Goal: Task Accomplishment & Management: Use online tool/utility

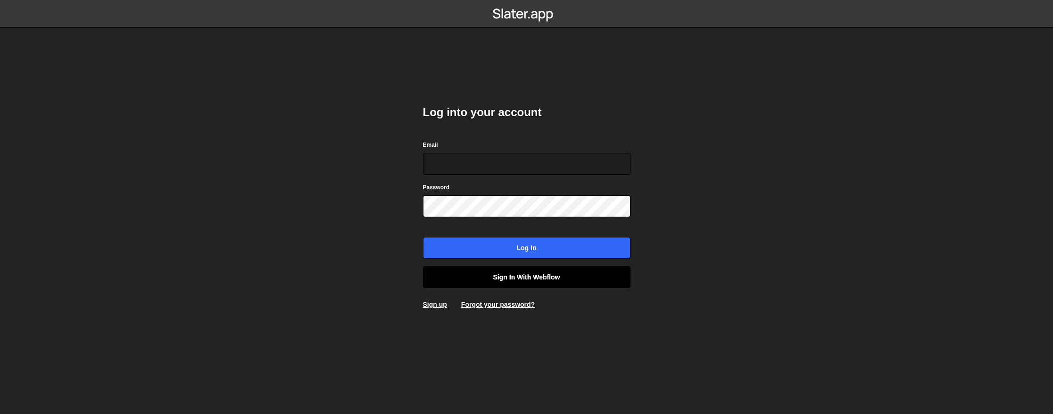
type input "[EMAIL_ADDRESS][DOMAIN_NAME]"
click at [561, 272] on link "Sign in with Webflow" at bounding box center [527, 277] width 208 height 22
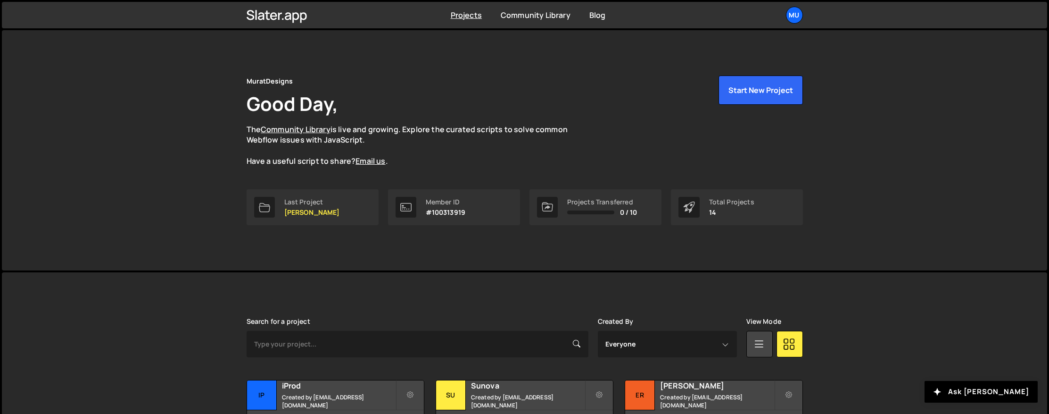
scroll to position [311, 0]
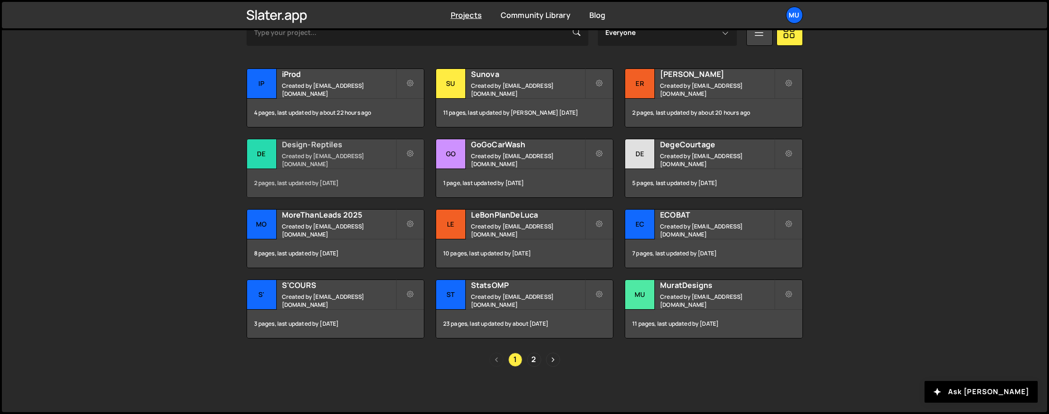
click at [316, 150] on h2 "Design-Reptiles" at bounding box center [339, 144] width 114 height 10
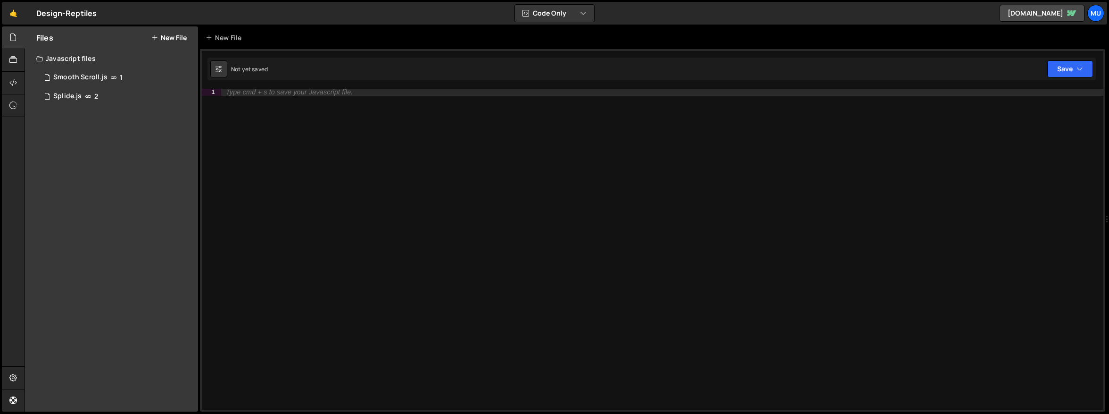
click at [170, 40] on button "New File" at bounding box center [168, 38] width 35 height 8
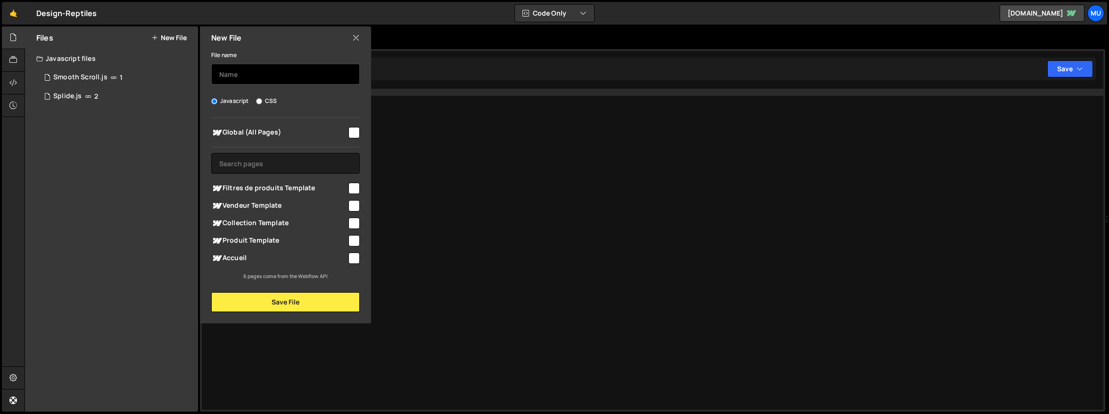
click at [256, 78] on input "text" at bounding box center [285, 74] width 149 height 21
click at [252, 224] on span "Collection Template" at bounding box center [279, 222] width 136 height 11
checkbox input "true"
click at [273, 73] on input "text" at bounding box center [285, 74] width 149 height 21
type input "Collection"
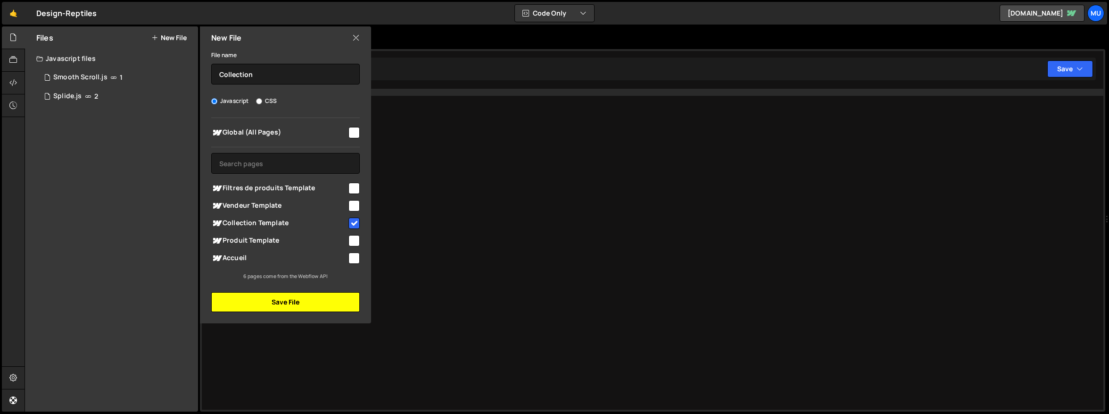
click at [252, 303] on button "Save File" at bounding box center [285, 302] width 149 height 20
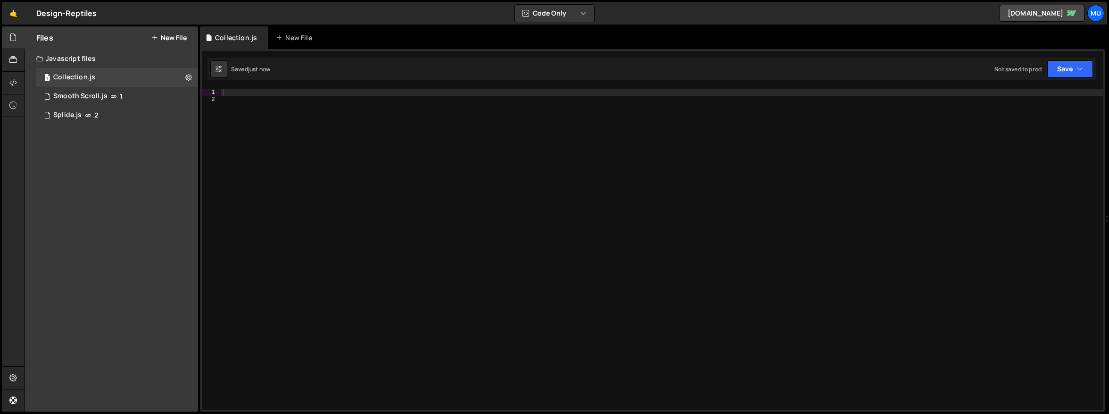
click at [435, 193] on div at bounding box center [662, 256] width 882 height 335
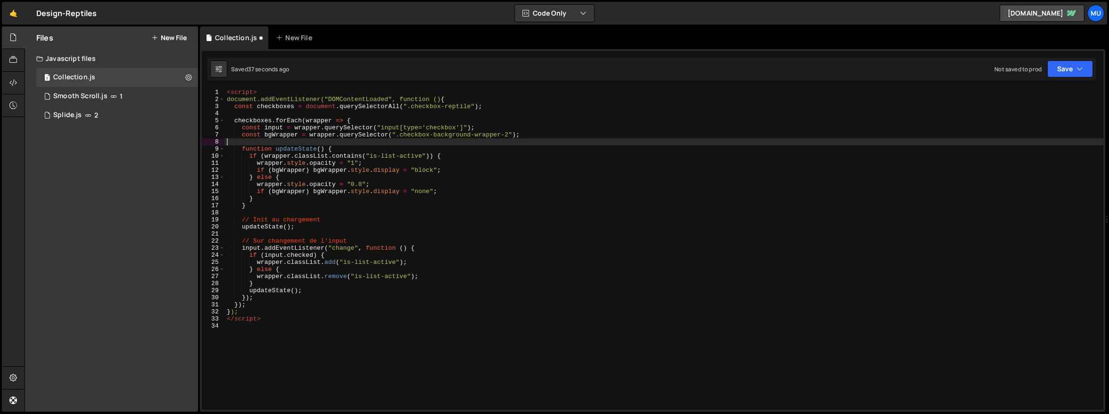
click at [328, 144] on div "< script > document.addEventListener("DOMContentLoaded", function () { const ch…" at bounding box center [664, 256] width 879 height 335
type textarea "</script>"
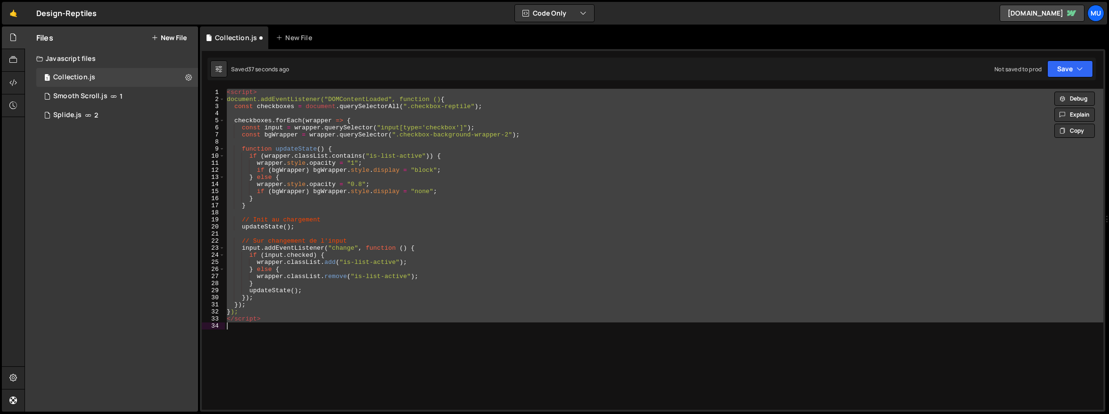
paste textarea
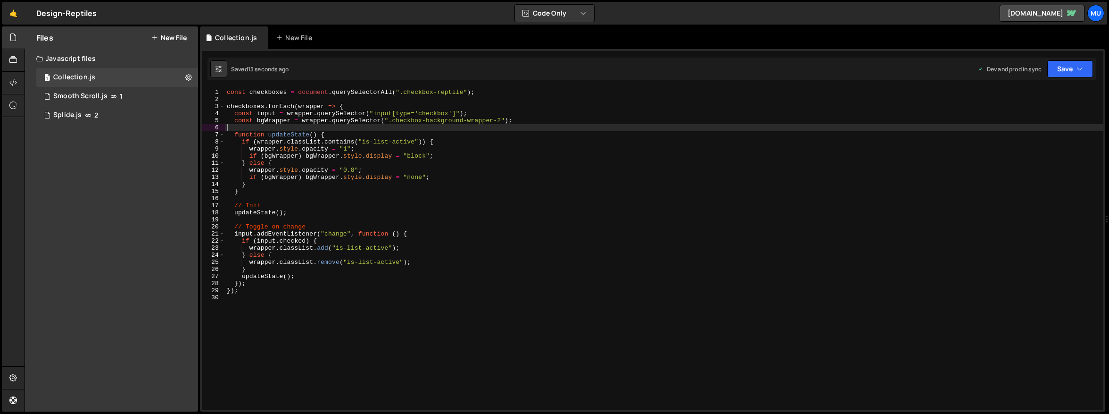
click at [842, 126] on div "const checkboxes = document . querySelectorAll ( ".checkbox-reptile" ) ; checkb…" at bounding box center [664, 256] width 879 height 335
click at [190, 74] on icon at bounding box center [188, 77] width 7 height 9
type input "Collection"
radio input "true"
checkbox input "true"
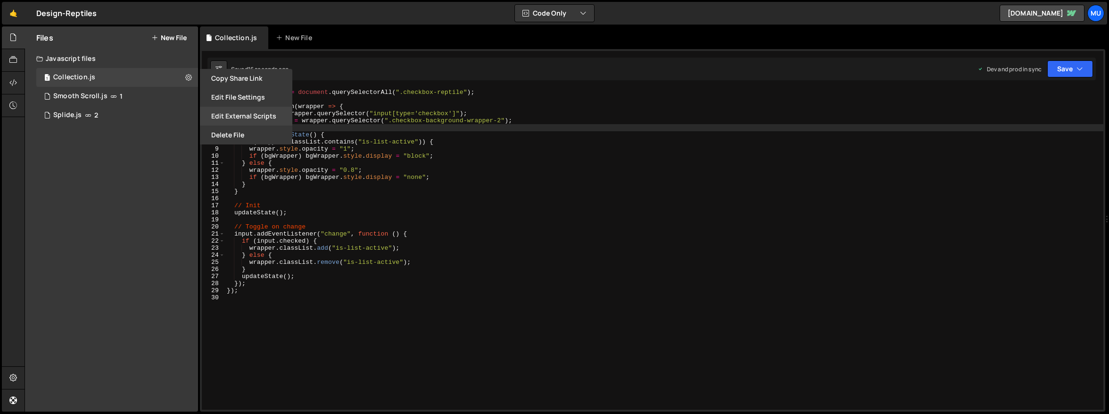
click at [256, 113] on button "Edit External Scripts" at bounding box center [246, 116] width 92 height 19
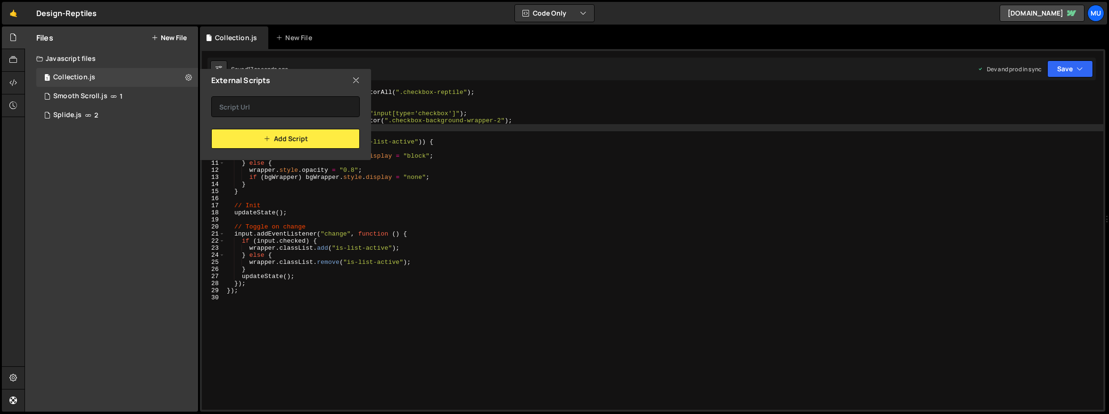
click at [366, 82] on div "External Scripts" at bounding box center [285, 80] width 171 height 23
click at [360, 81] on div "External Scripts" at bounding box center [285, 80] width 171 height 23
click at [192, 76] on button at bounding box center [188, 77] width 17 height 17
type input "Collection"
radio input "true"
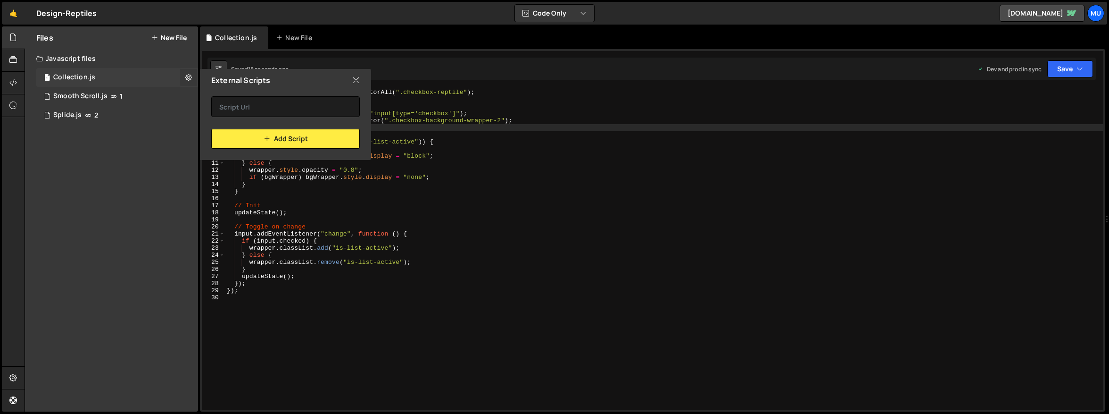
checkbox input "true"
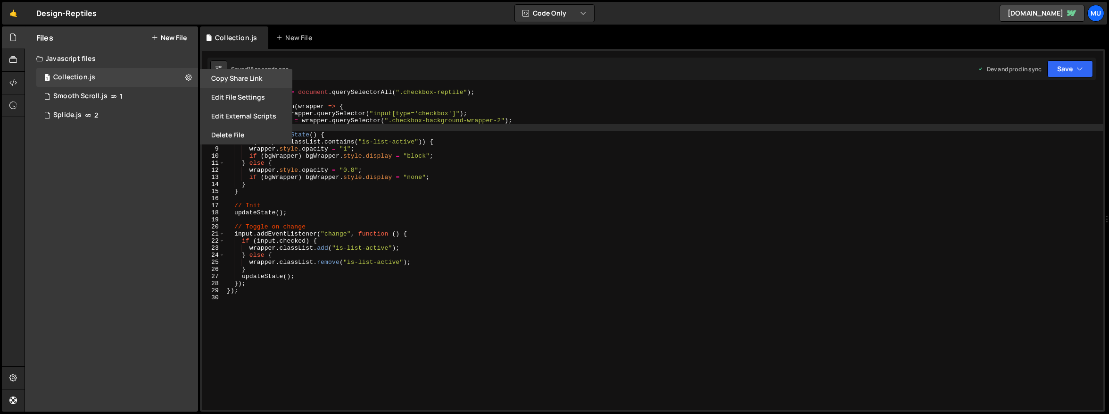
click at [244, 87] on button "Copy share link" at bounding box center [246, 78] width 92 height 19
click at [243, 95] on button "Edit File Settings" at bounding box center [246, 97] width 92 height 19
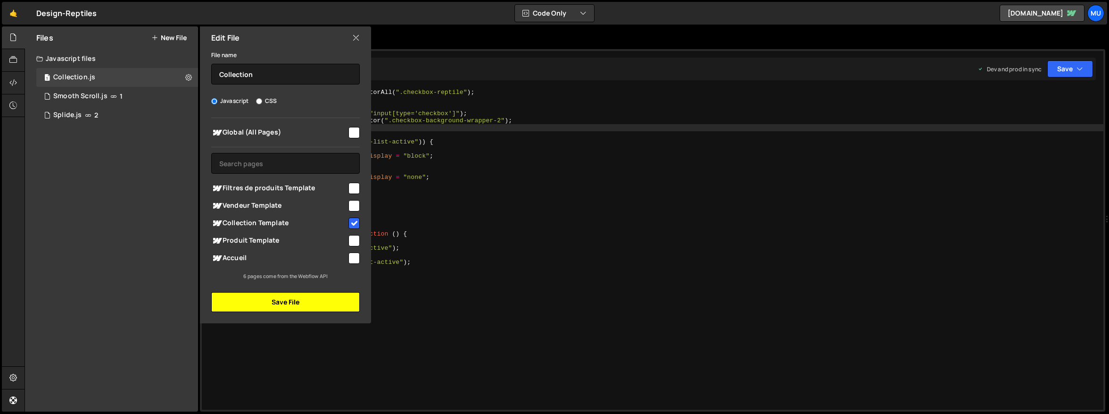
click at [295, 300] on button "Save File" at bounding box center [285, 302] width 149 height 20
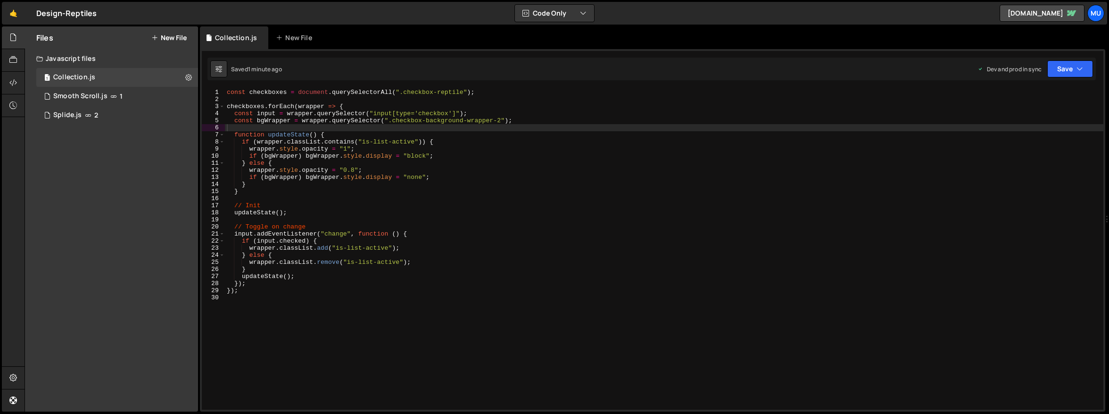
click at [788, 248] on div "const checkboxes = document . querySelectorAll ( ".checkbox-reptile" ) ; checkb…" at bounding box center [664, 256] width 879 height 335
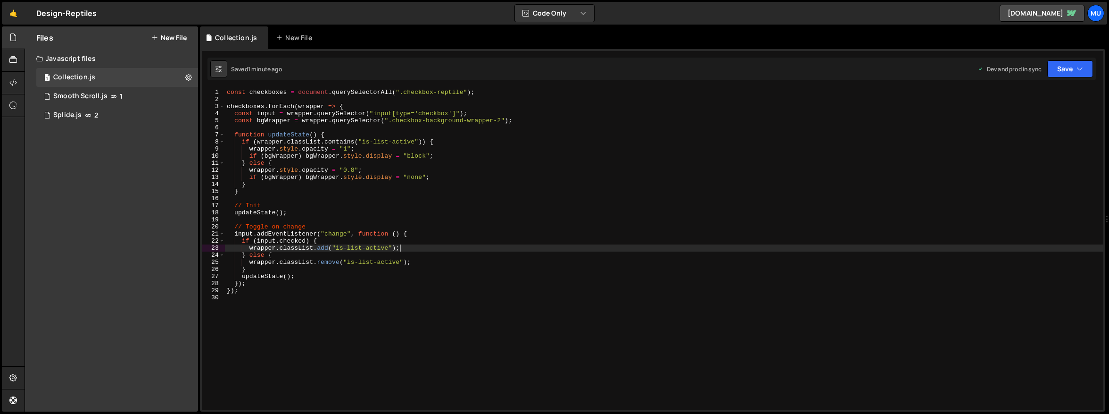
type textarea "});"
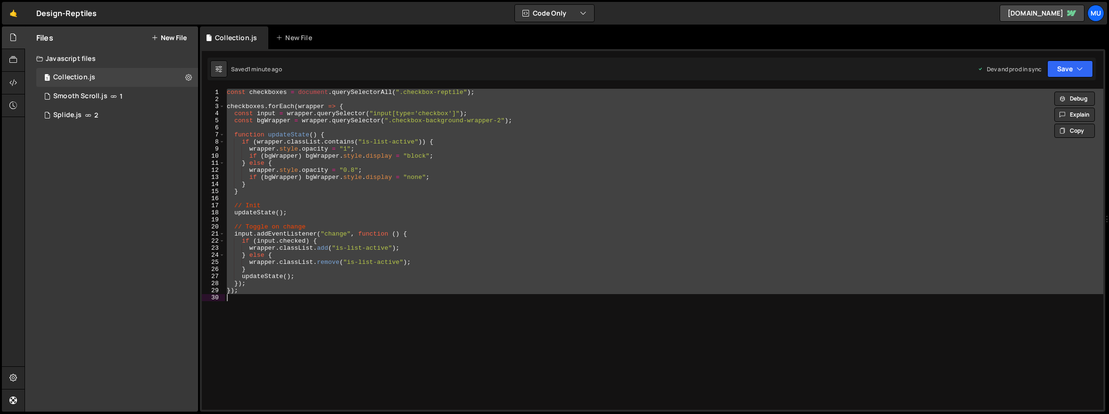
paste textarea
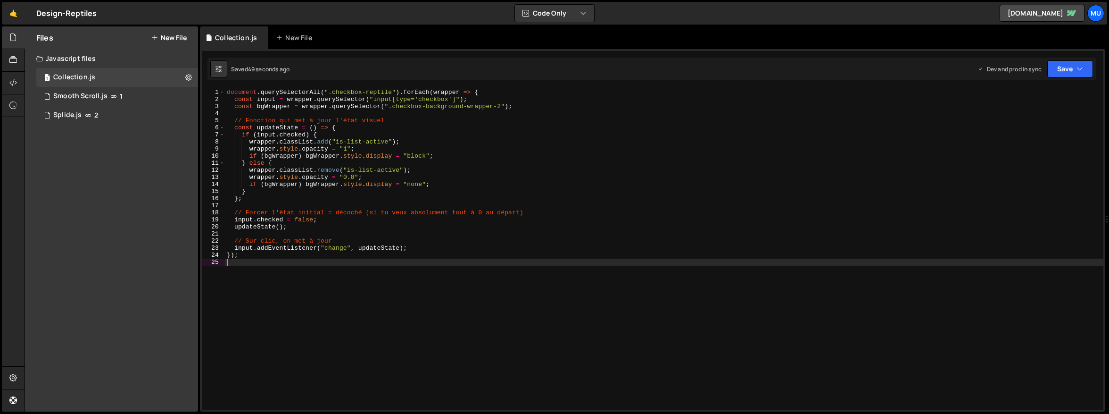
click at [411, 163] on div "document . querySelectorAll ( ".checkbox-reptile" ) . forEach ( wrapper => { co…" at bounding box center [664, 256] width 879 height 335
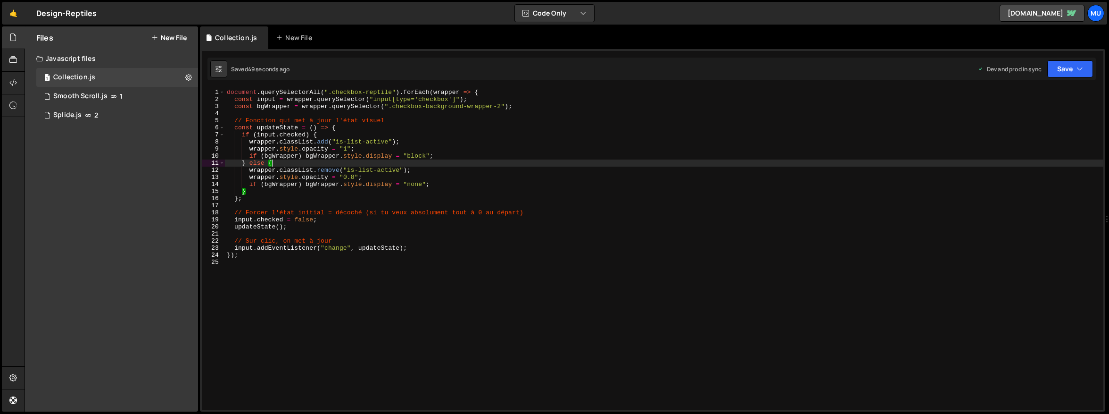
type textarea "});"
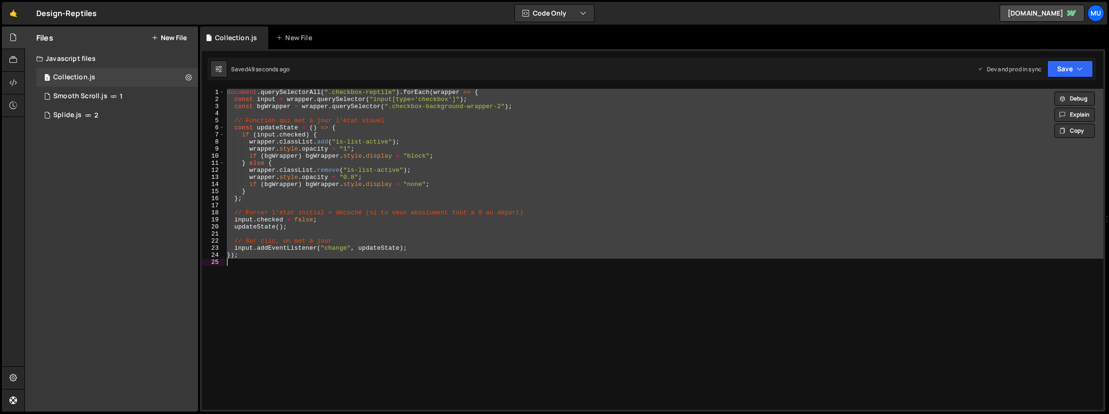
paste textarea
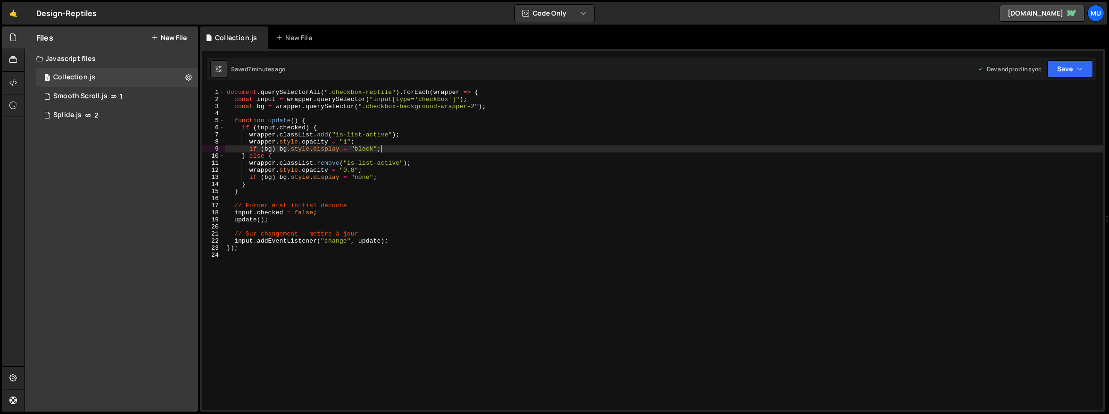
click at [400, 150] on div "document . querySelectorAll ( ".checkbox-reptile" ) . forEach ( wrapper => { co…" at bounding box center [664, 256] width 879 height 335
type textarea "});"
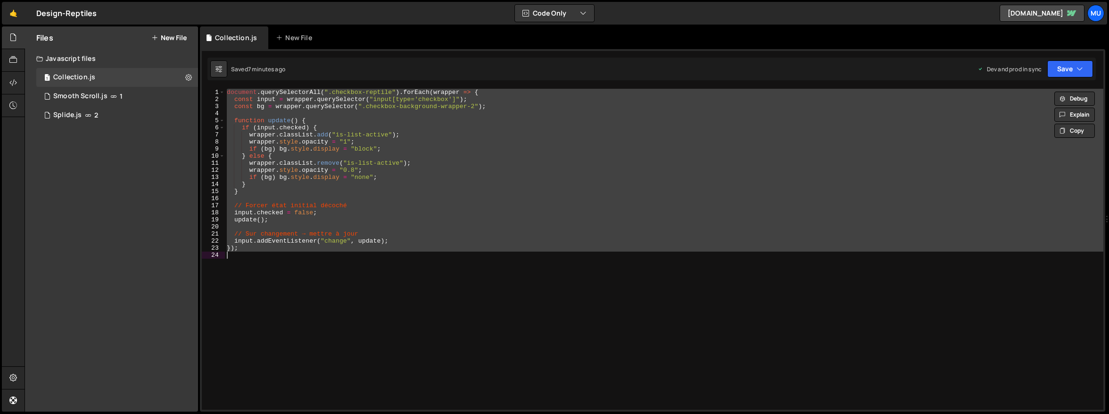
paste textarea
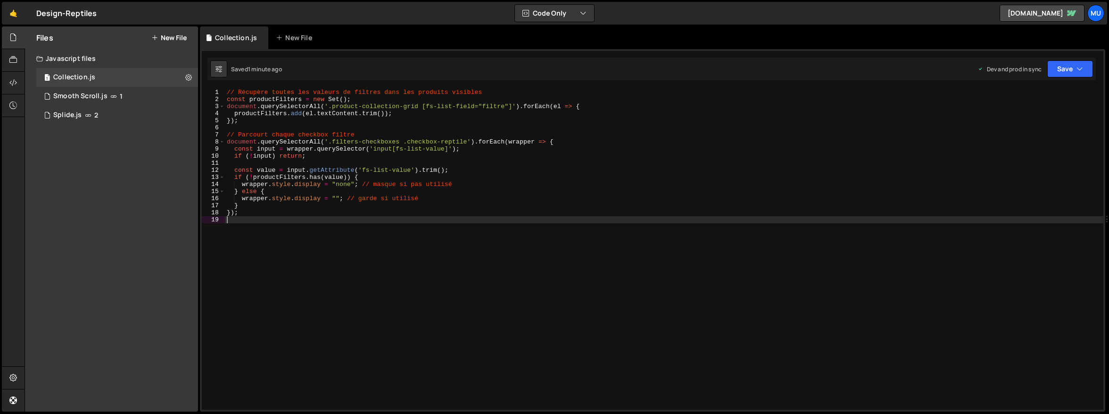
click at [385, 150] on div "// Récupère toutes les valeurs de filtres dans les produits visibles const prod…" at bounding box center [664, 256] width 879 height 335
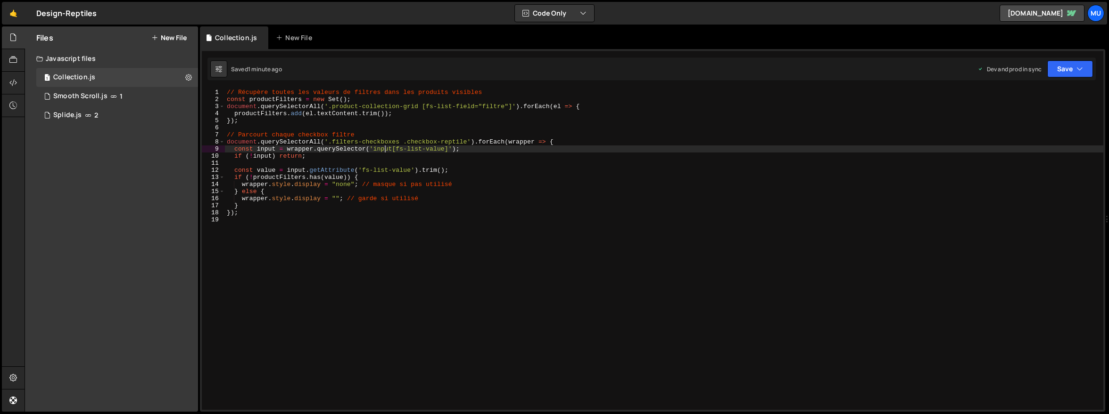
type textarea "});"
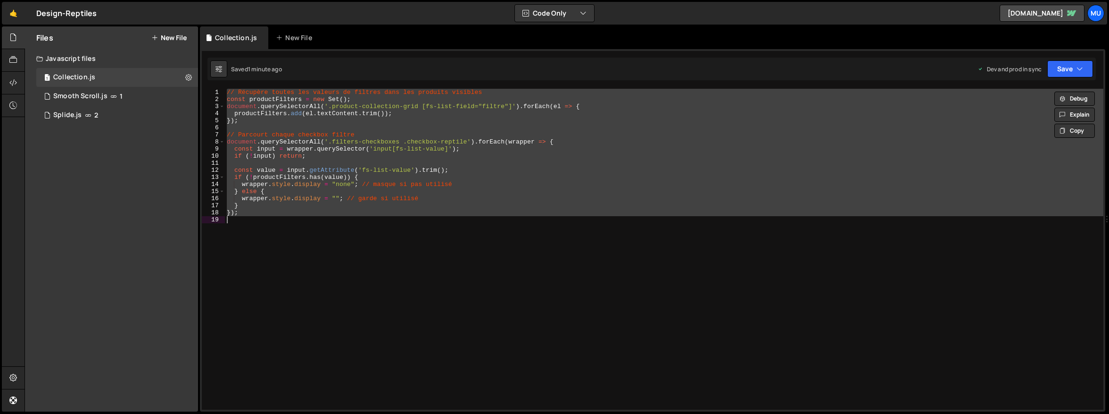
paste textarea
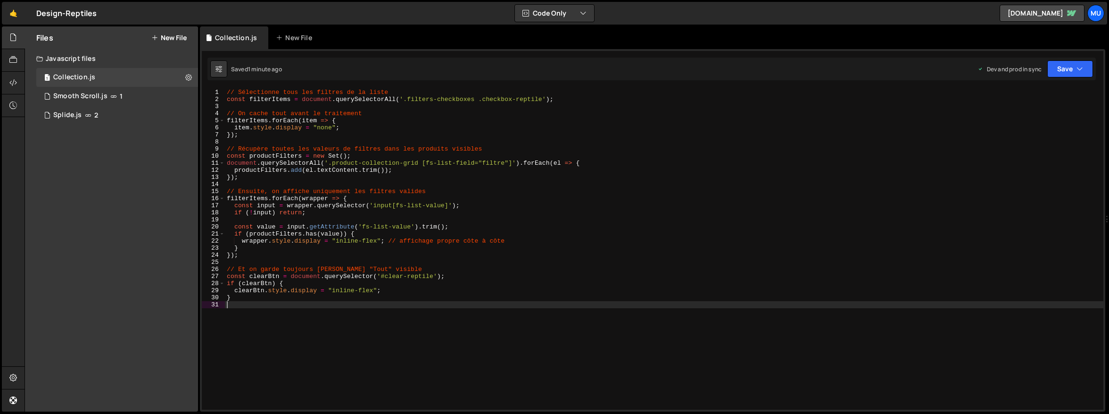
click at [853, 201] on div "// Sélectionne tous les filtres de la liste const filterItems = document . quer…" at bounding box center [664, 256] width 879 height 335
type textarea "}"
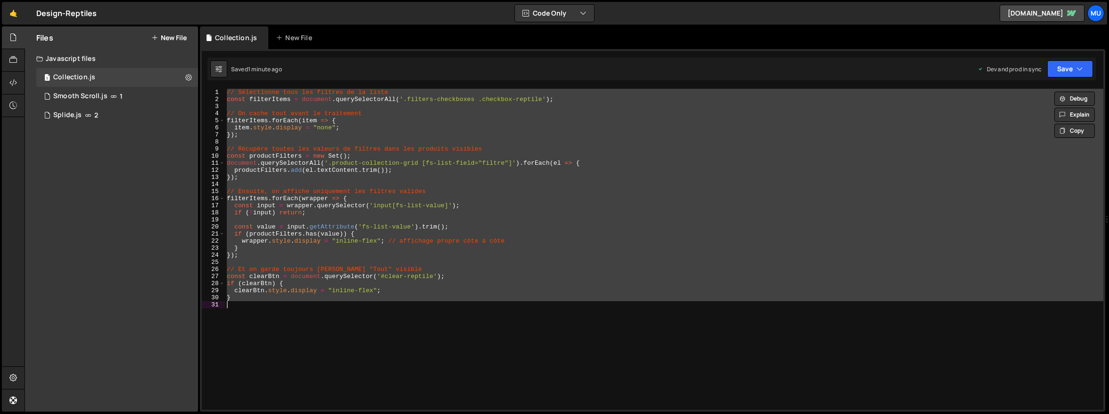
paste textarea
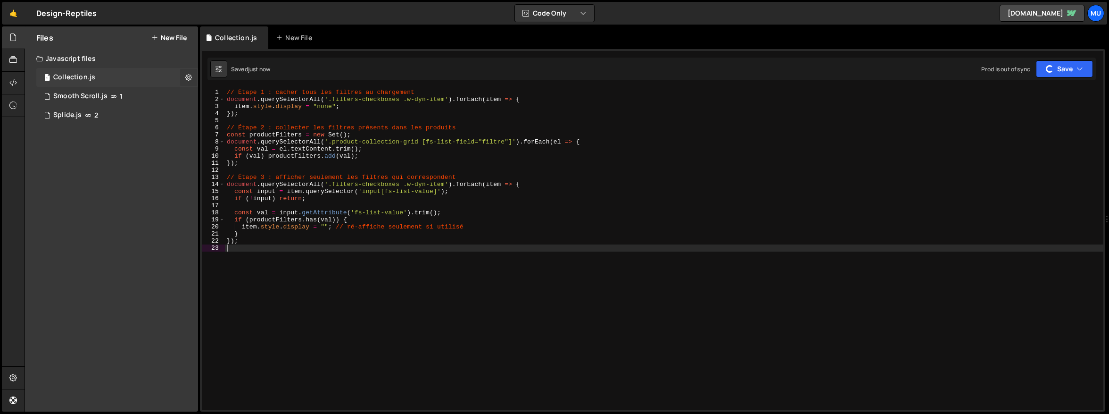
click at [189, 75] on icon at bounding box center [188, 77] width 7 height 9
type input "Collection"
radio input "true"
checkbox input "true"
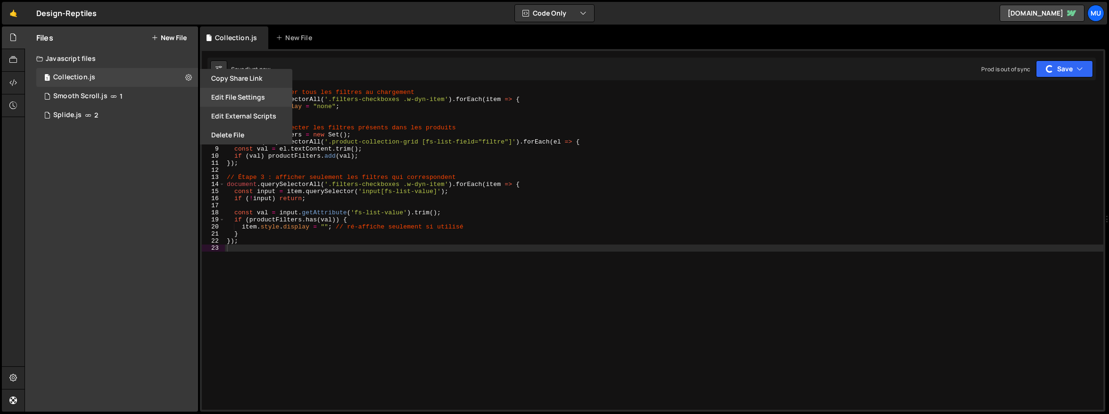
click at [250, 102] on button "Edit File Settings" at bounding box center [246, 97] width 92 height 19
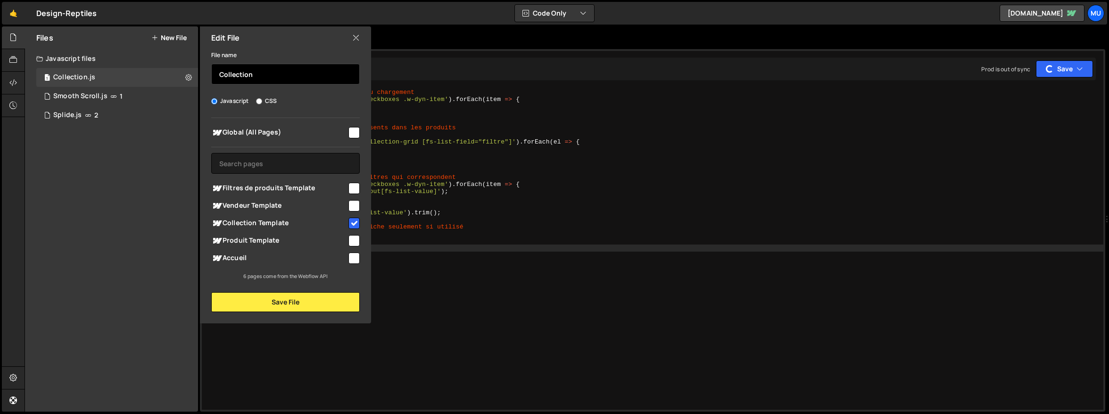
click at [271, 76] on input "Collection" at bounding box center [285, 74] width 149 height 21
click at [345, 74] on input "Filtres des produits dans "Collection" at bounding box center [285, 74] width 149 height 21
type input "Filtres des produits dans "Collection""
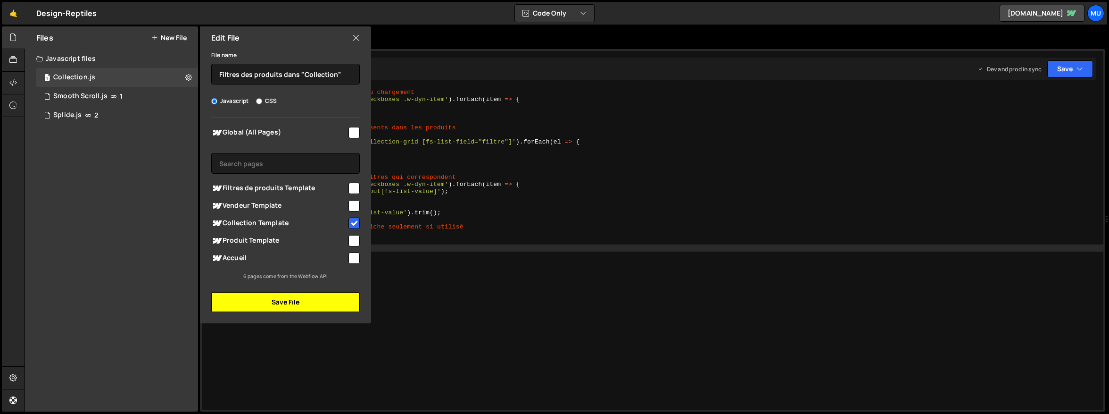
click at [300, 300] on button "Save File" at bounding box center [285, 302] width 149 height 20
